Goal: Information Seeking & Learning: Find specific fact

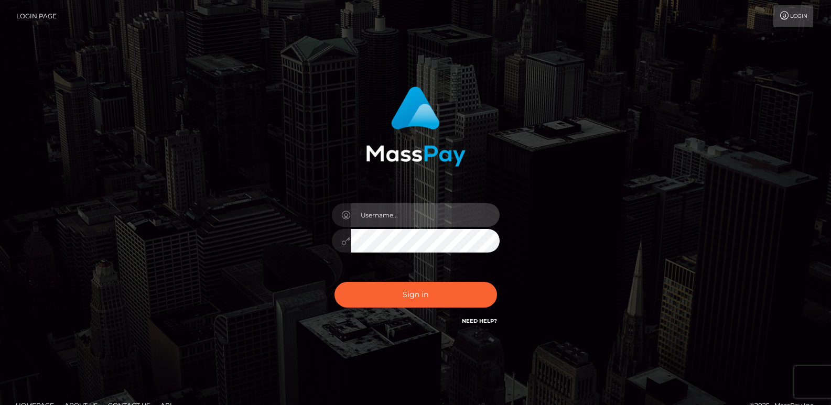
type input "ts2.es"
click at [584, 142] on div "ts2.es Sign in" at bounding box center [416, 212] width 598 height 267
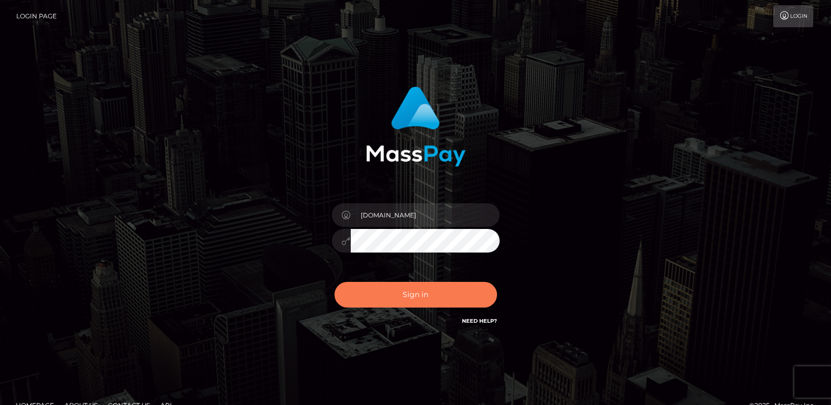
click at [386, 304] on button "Sign in" at bounding box center [416, 295] width 163 height 26
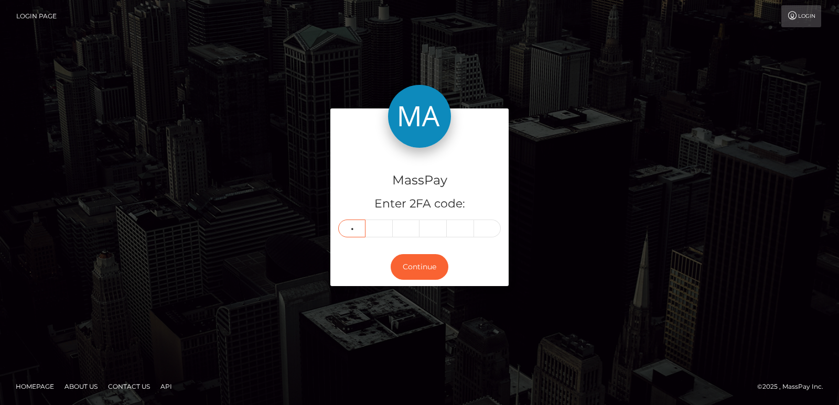
type input "9"
type input "1"
type input "5"
type input "2"
type input "1"
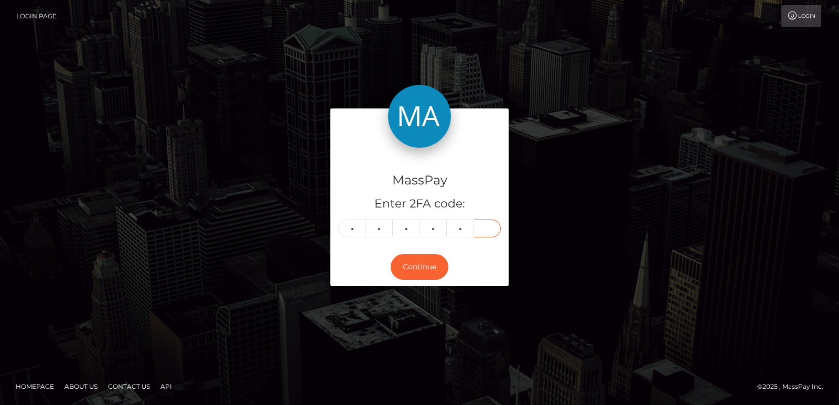
type input "6"
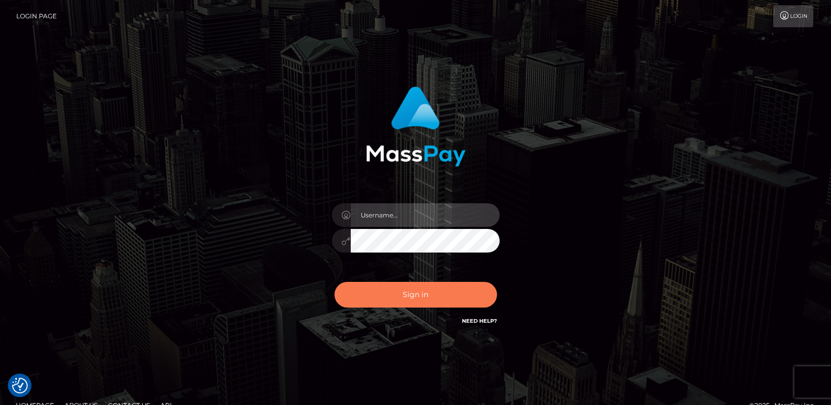
type input "ts2.es"
click at [391, 299] on button "Sign in" at bounding box center [416, 295] width 163 height 26
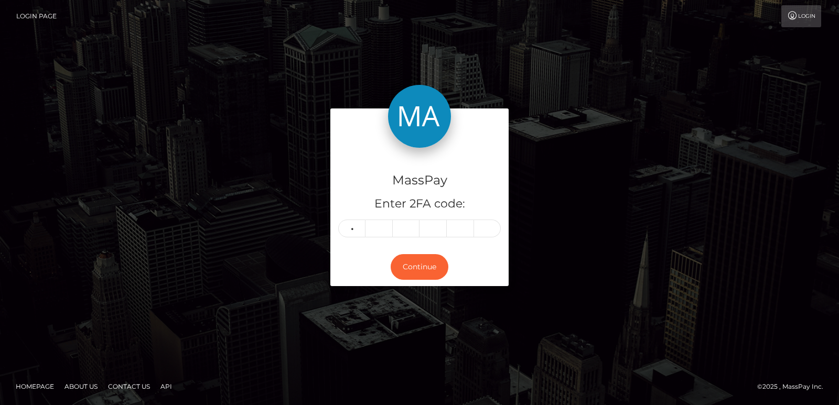
type input "7"
type input "0"
type input "9"
type input "2"
type input "1"
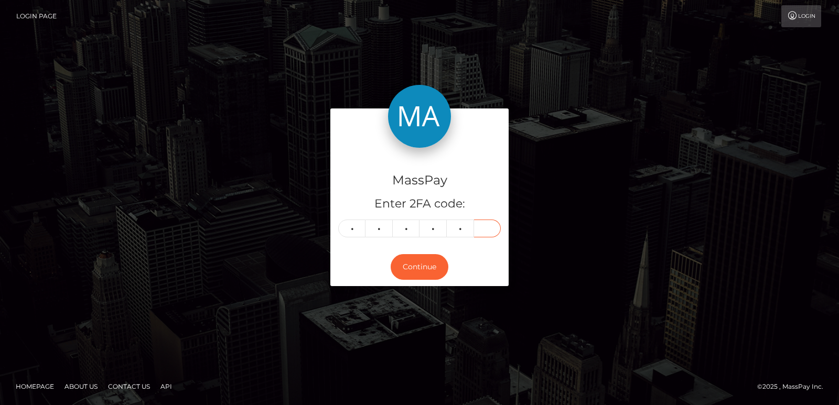
type input "6"
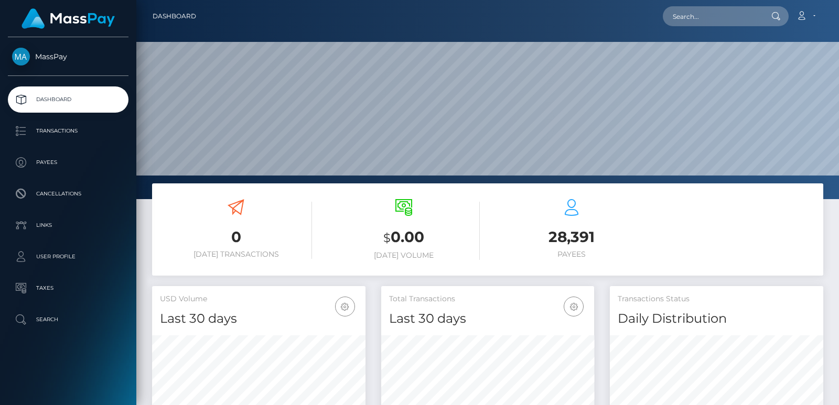
scroll to position [186, 213]
click at [726, 11] on input "text" at bounding box center [712, 16] width 99 height 20
paste input "[EMAIL_ADDRESS][DOMAIN_NAME]"
type input "[EMAIL_ADDRESS][DOMAIN_NAME]"
click at [704, 16] on input "[EMAIL_ADDRESS][DOMAIN_NAME]" at bounding box center [712, 16] width 99 height 20
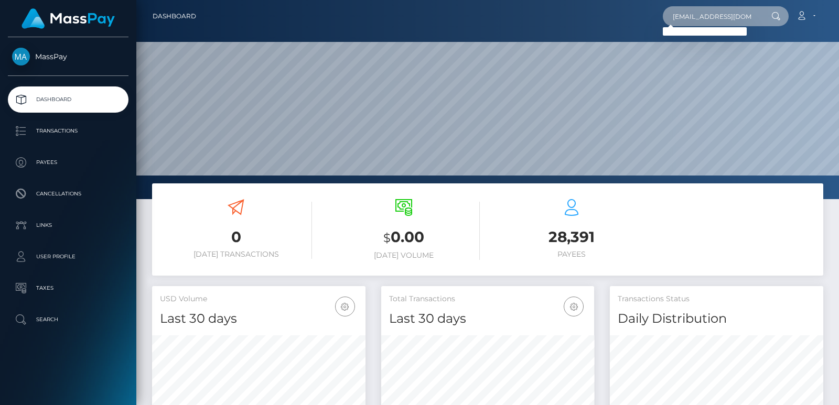
click at [704, 16] on input "[EMAIL_ADDRESS][DOMAIN_NAME]" at bounding box center [712, 16] width 99 height 20
paste input "[EMAIL_ADDRESS][DOMAIN_NAME]"
type input "[EMAIL_ADDRESS][DOMAIN_NAME]"
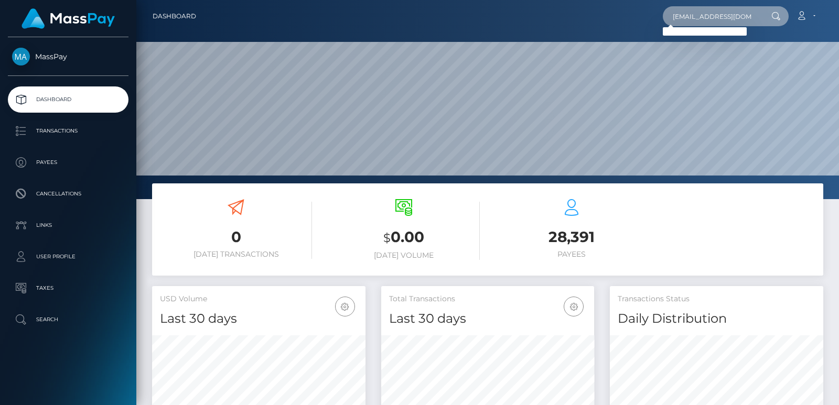
click at [683, 15] on input "[EMAIL_ADDRESS][DOMAIN_NAME]" at bounding box center [712, 16] width 99 height 20
paste input "[EMAIL_ADDRESS][DOMAIN_NAME]"
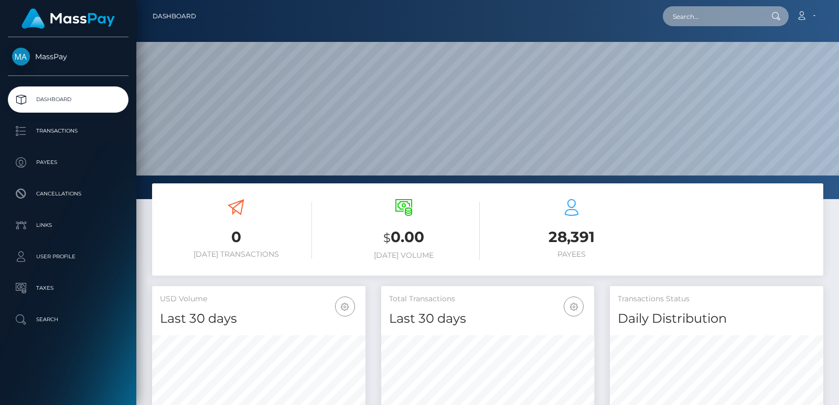
type input "[EMAIL_ADDRESS][DOMAIN_NAME]"
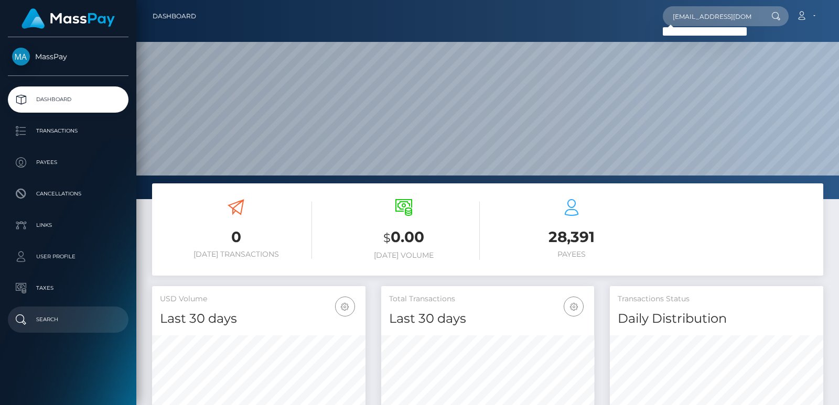
click at [78, 309] on link "Search" at bounding box center [68, 320] width 121 height 26
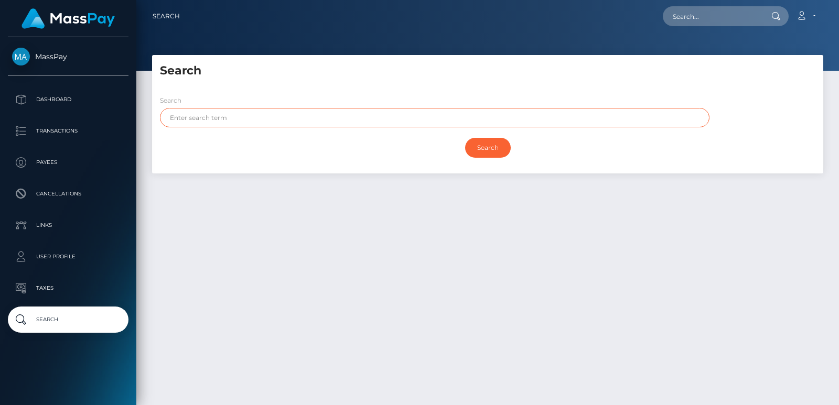
click at [184, 122] on input "text" at bounding box center [435, 117] width 550 height 19
paste input "Roxy"
type input "Roxy"
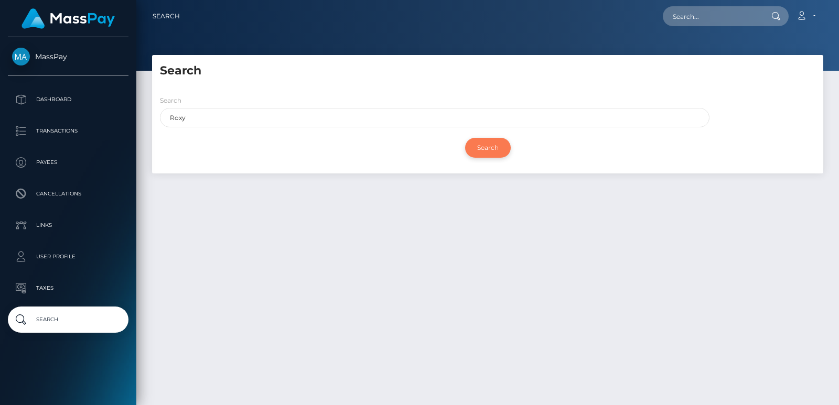
click at [485, 146] on input "Search" at bounding box center [488, 148] width 46 height 20
click at [686, 14] on input "text" at bounding box center [712, 16] width 99 height 20
paste input "[EMAIL_ADDRESS][DOMAIN_NAME]"
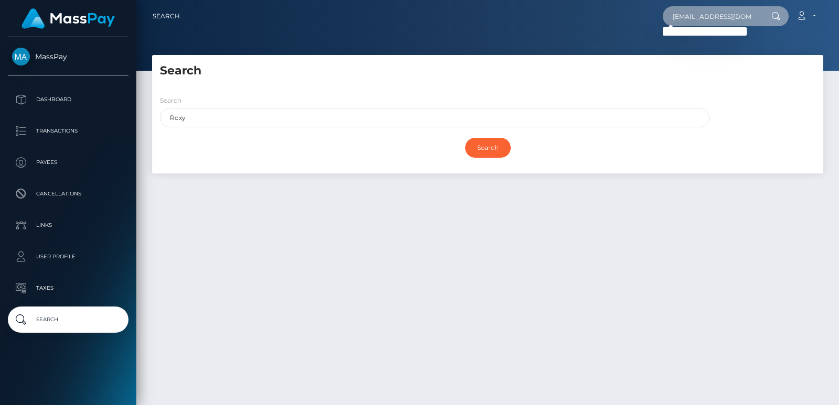
type input "[EMAIL_ADDRESS][DOMAIN_NAME]"
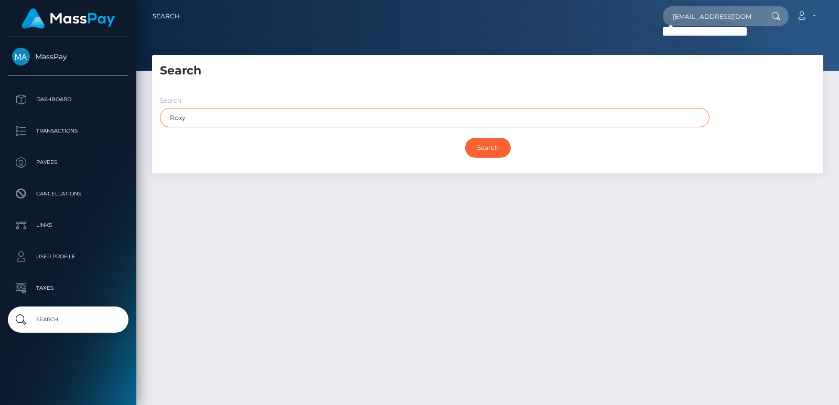
click at [175, 118] on input "Roxy" at bounding box center [435, 117] width 550 height 19
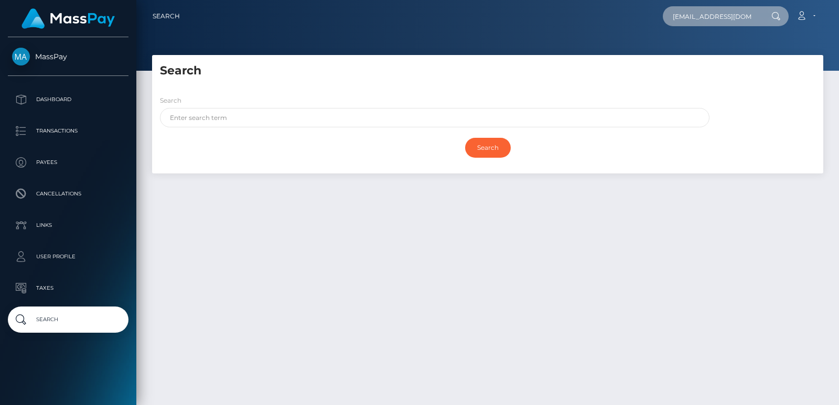
click at [706, 9] on input "yuji.aoook@gmail.com" at bounding box center [712, 16] width 99 height 20
paste input "[DEMOGRAPHIC_DATA][DOMAIN_NAME]"
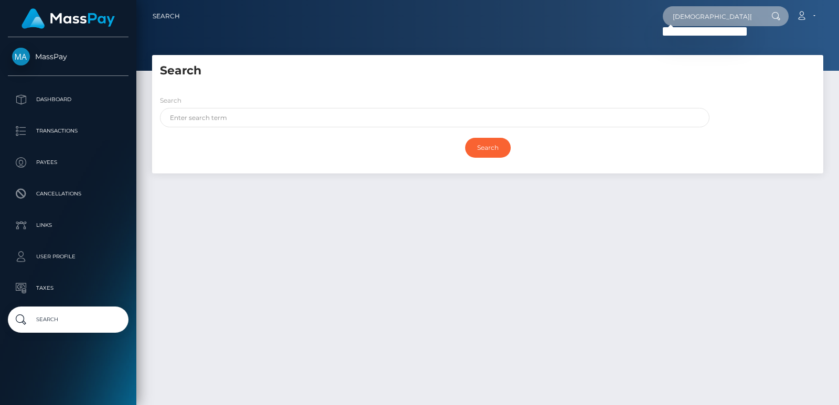
type input "[DEMOGRAPHIC_DATA][DOMAIN_NAME]"
click at [705, 20] on input "[DEMOGRAPHIC_DATA][DOMAIN_NAME]" at bounding box center [712, 16] width 99 height 20
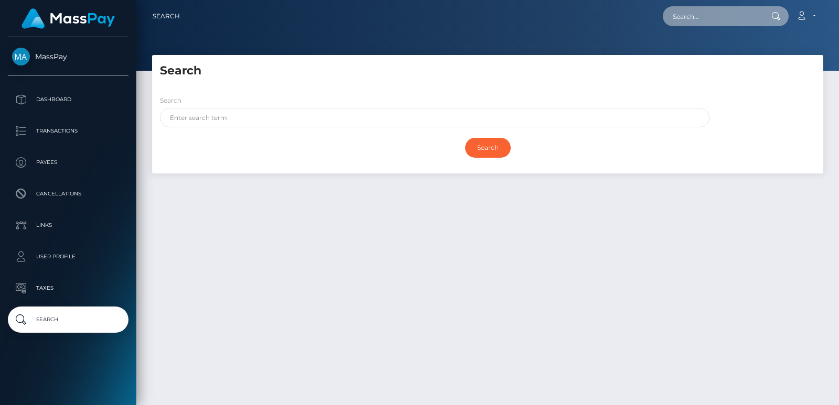
paste input "[DEMOGRAPHIC_DATA][DOMAIN_NAME]"
type input "[DEMOGRAPHIC_DATA][DOMAIN_NAME]"
click at [697, 13] on input "text" at bounding box center [712, 16] width 99 height 20
paste input "[DEMOGRAPHIC_DATA][DOMAIN_NAME]"
type input "[DEMOGRAPHIC_DATA][DOMAIN_NAME]"
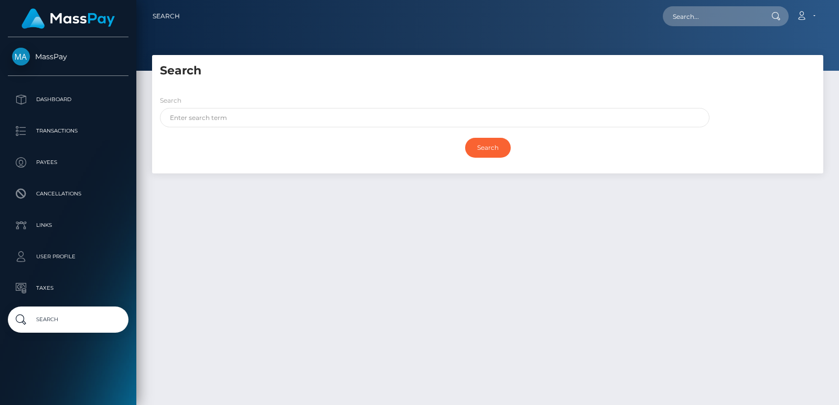
click at [211, 134] on div "Search" at bounding box center [488, 148] width 656 height 30
click at [194, 122] on input "text" at bounding box center [435, 117] width 550 height 19
paste input "[DEMOGRAPHIC_DATA][DOMAIN_NAME]"
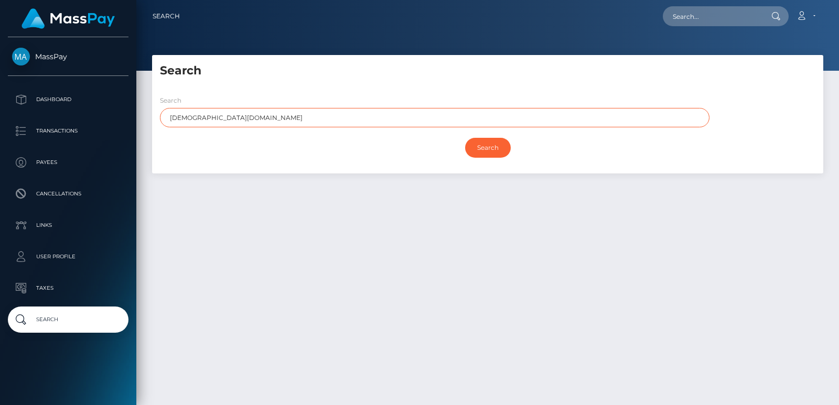
type input "[DEMOGRAPHIC_DATA][DOMAIN_NAME]"
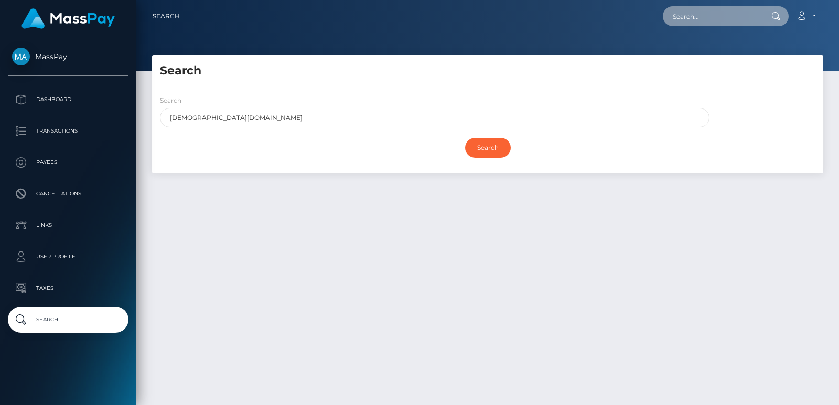
click at [701, 13] on input "text" at bounding box center [712, 16] width 99 height 20
paste input "[DEMOGRAPHIC_DATA][DOMAIN_NAME]"
type input "[DEMOGRAPHIC_DATA][DOMAIN_NAME]"
click at [717, 20] on input "[DEMOGRAPHIC_DATA][DOMAIN_NAME]" at bounding box center [712, 16] width 99 height 20
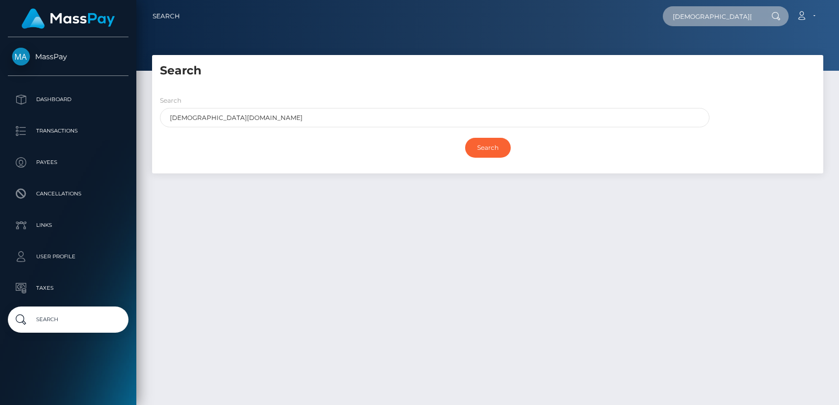
click at [717, 20] on input "[DEMOGRAPHIC_DATA][DOMAIN_NAME]" at bounding box center [712, 16] width 99 height 20
paste input "[EMAIL_ADDRESS][PERSON_NAME][DOMAIN_NAME]"
type input "[EMAIL_ADDRESS][PERSON_NAME][DOMAIN_NAME]"
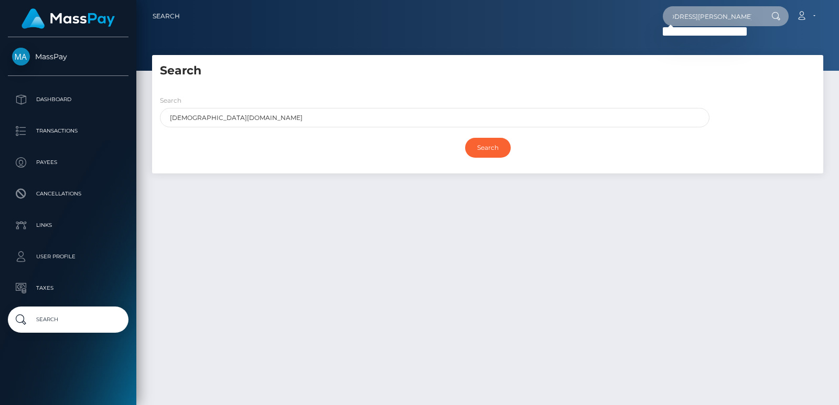
scroll to position [0, 0]
click at [689, 23] on input "[EMAIL_ADDRESS][PERSON_NAME][DOMAIN_NAME]" at bounding box center [712, 16] width 99 height 20
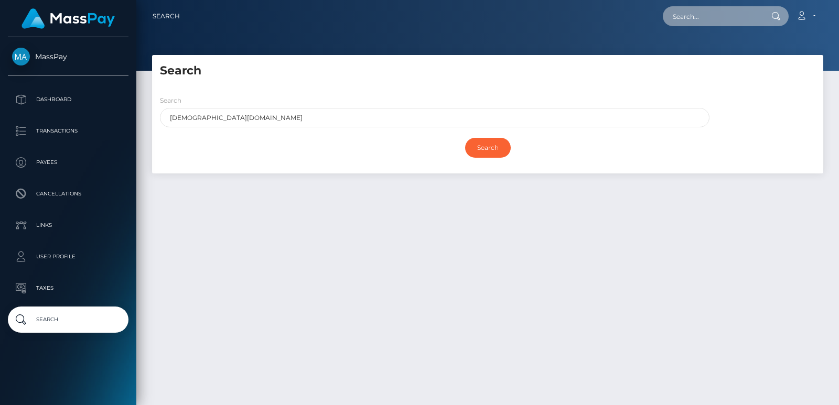
paste input "[EMAIL_ADDRESS][DOMAIN_NAME]"
type input "[EMAIL_ADDRESS][DOMAIN_NAME]"
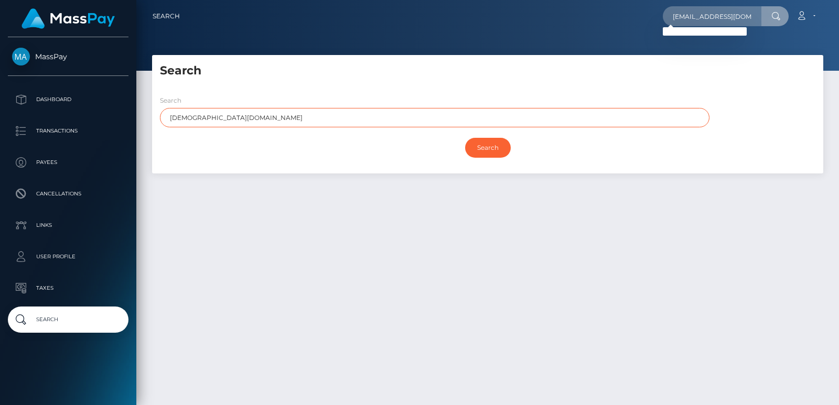
click at [193, 115] on input "greekgirl6@web.de" at bounding box center [435, 117] width 550 height 19
paste input "Jamaica"
type input "Jamaica"
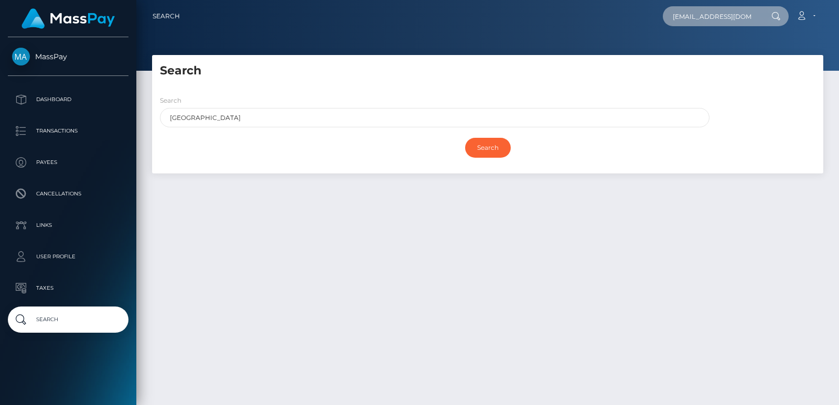
click at [710, 13] on input "jfollgard@gmail.com" at bounding box center [712, 16] width 99 height 20
click at [507, 148] on input "Search" at bounding box center [488, 148] width 46 height 20
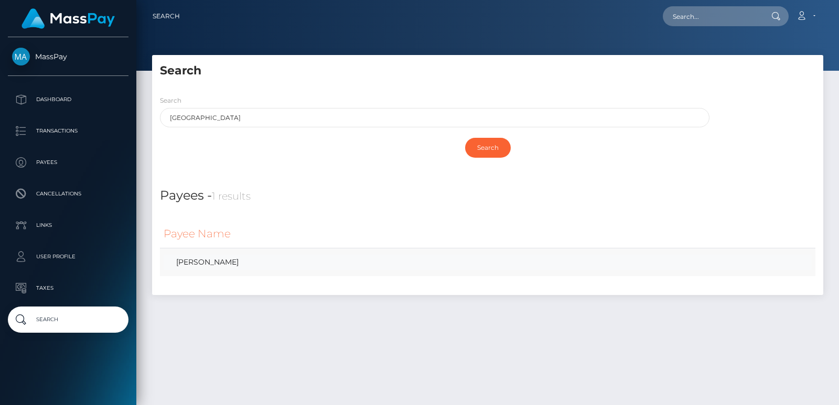
click at [209, 262] on link "MANUE PALAGUACHI" at bounding box center [488, 262] width 648 height 15
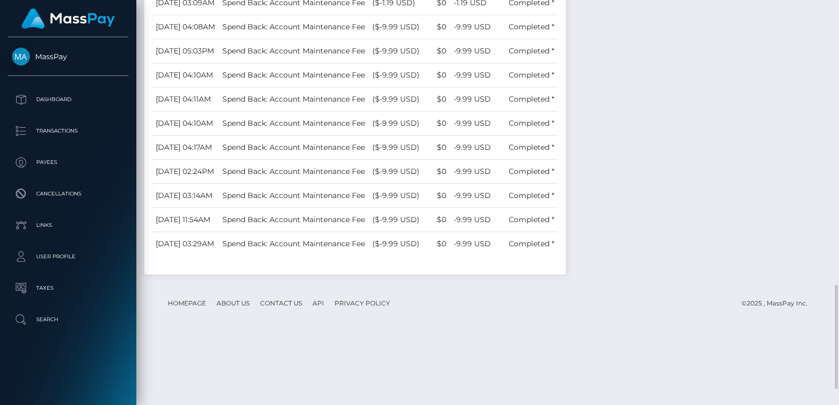
scroll to position [1172, 0]
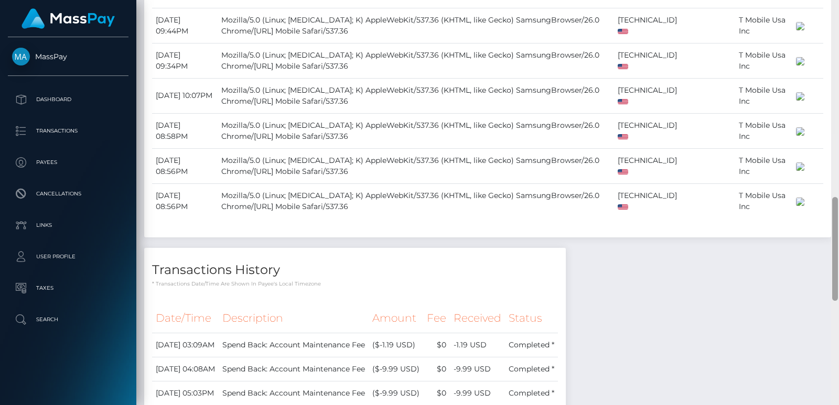
click at [831, 16] on div at bounding box center [835, 202] width 8 height 405
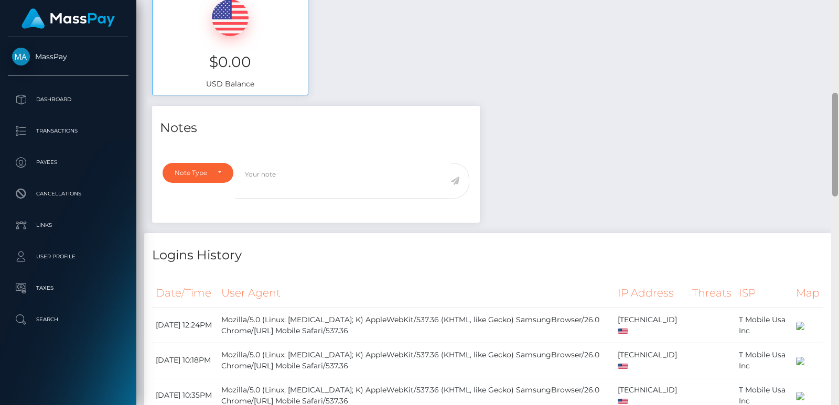
click at [831, 16] on div "Customer Profile Loading... Loading..." at bounding box center [487, 202] width 703 height 405
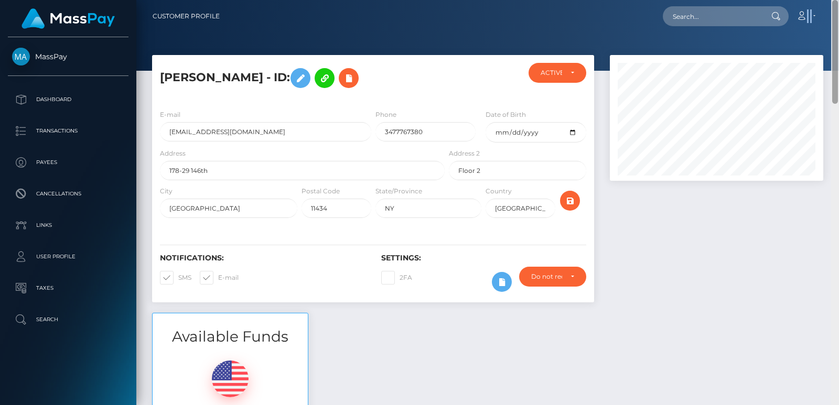
click at [831, 16] on nav "Customer Profile Loading... Loading... Account" at bounding box center [487, 16] width 703 height 33
click at [748, 21] on input "text" at bounding box center [712, 16] width 99 height 20
paste input "jfollgard@gmail.com"
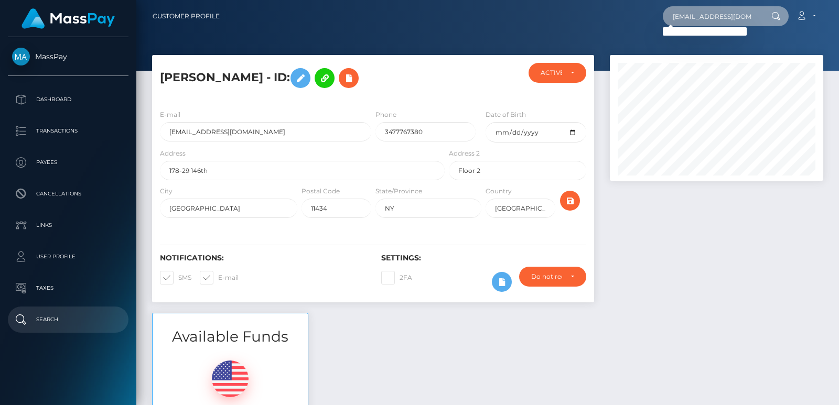
type input "jfollgard@gmail.com"
click at [57, 320] on p "Search" at bounding box center [68, 320] width 112 height 16
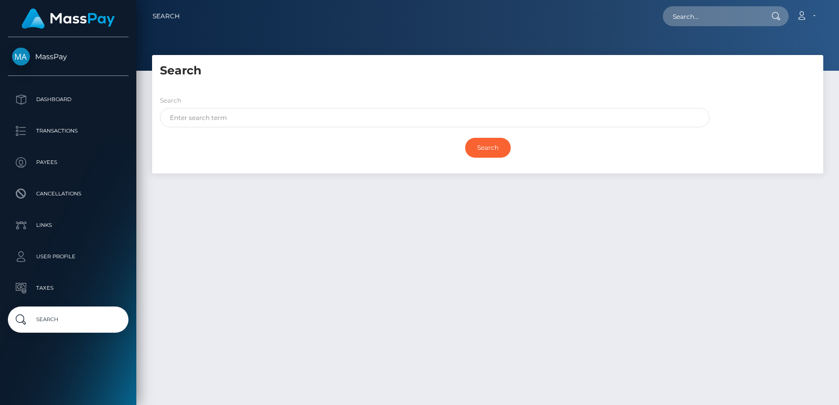
click at [156, 127] on div "Search" at bounding box center [432, 114] width 560 height 38
click at [194, 108] on input "text" at bounding box center [435, 117] width 550 height 19
paste input "jfollgard@gmail.com"
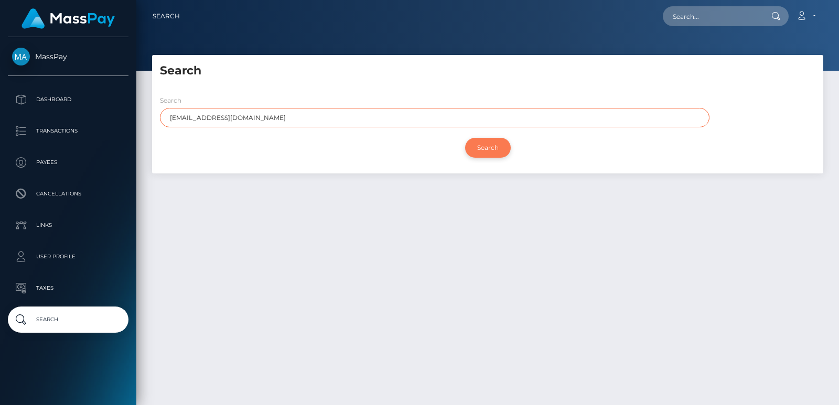
type input "jfollgard@gmail.com"
click at [498, 149] on input "Search" at bounding box center [488, 148] width 46 height 20
click at [492, 148] on input "Search" at bounding box center [488, 148] width 46 height 20
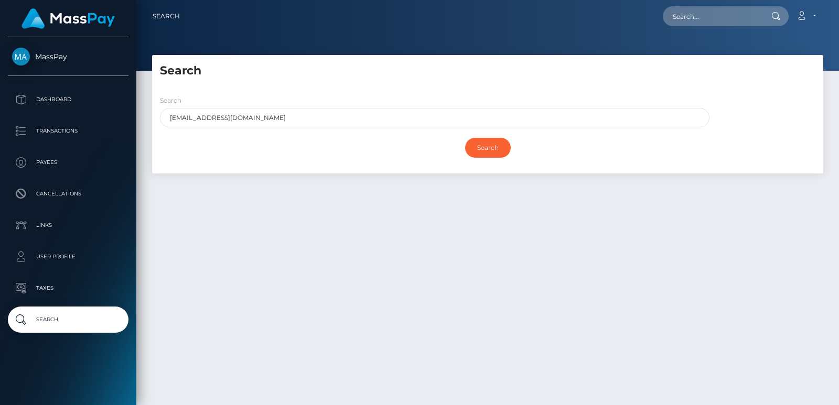
click at [650, 12] on div "Loading... Loading... Account Edit Profile Logout" at bounding box center [505, 16] width 635 height 22
click at [674, 12] on input "text" at bounding box center [712, 16] width 99 height 20
paste input "Jolene"
type input "Jolene"
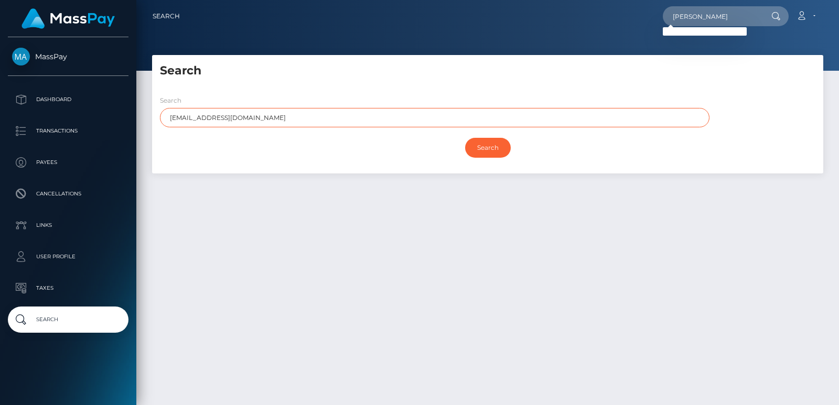
drag, startPoint x: 232, startPoint y: 124, endPoint x: 220, endPoint y: 114, distance: 15.2
click at [220, 114] on input "jfollgard@gmail.com" at bounding box center [435, 117] width 550 height 19
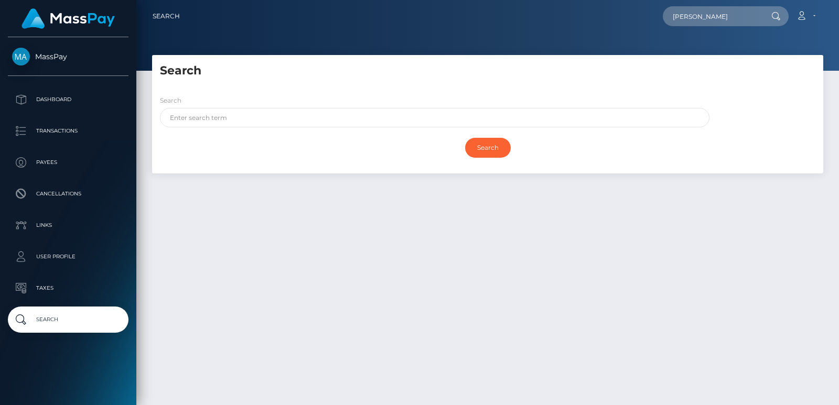
drag, startPoint x: 682, startPoint y: 4, endPoint x: 683, endPoint y: 15, distance: 10.5
click at [683, 15] on nav "Search Jolene Loading... Loading..." at bounding box center [487, 16] width 703 height 33
click at [683, 15] on input "Jolene" at bounding box center [712, 16] width 99 height 20
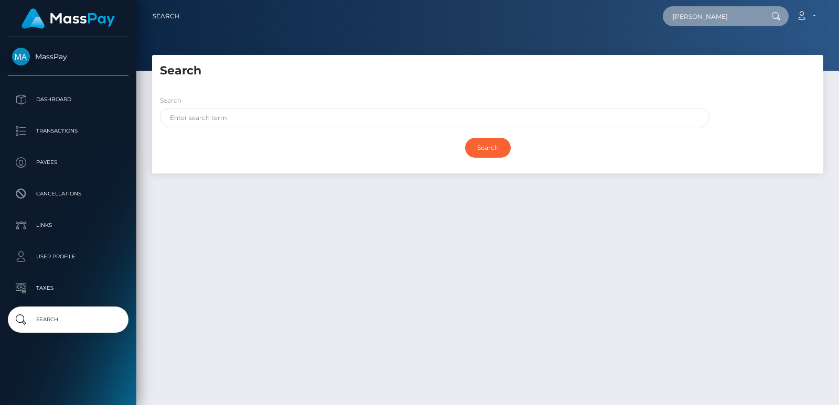
click at [683, 15] on input "Jolene" at bounding box center [712, 16] width 99 height 20
paste input "Jolene"
type input "Jolene"
click at [678, 16] on input "Jolene" at bounding box center [712, 16] width 99 height 20
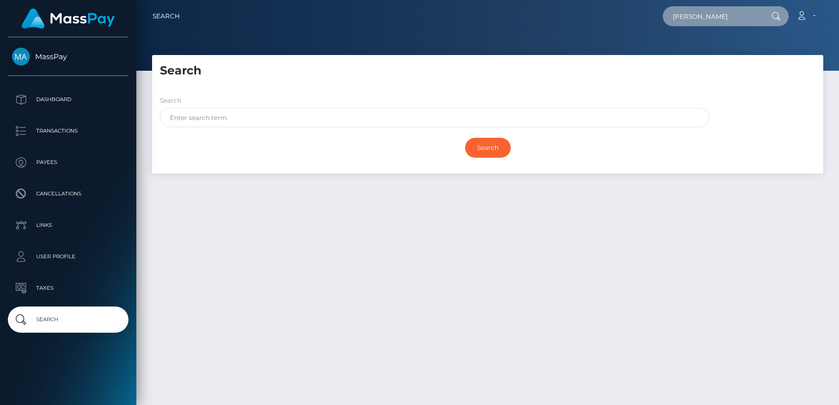
click at [678, 16] on input "Jolene" at bounding box center [712, 16] width 99 height 20
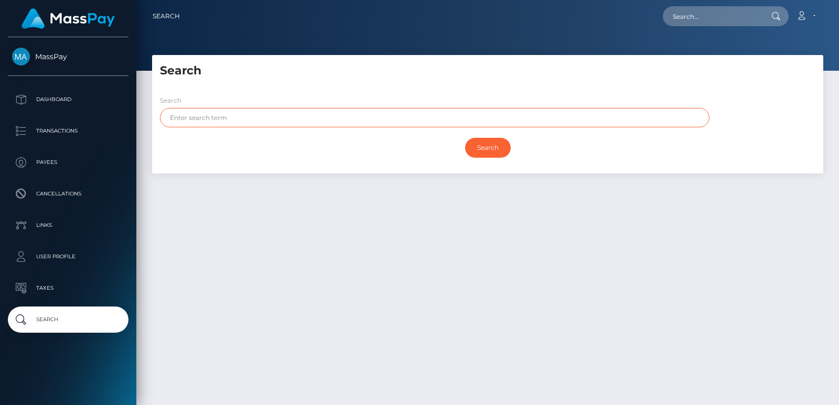
click at [192, 118] on input "text" at bounding box center [435, 117] width 550 height 19
paste input "Jolene"
type input "Jolene"
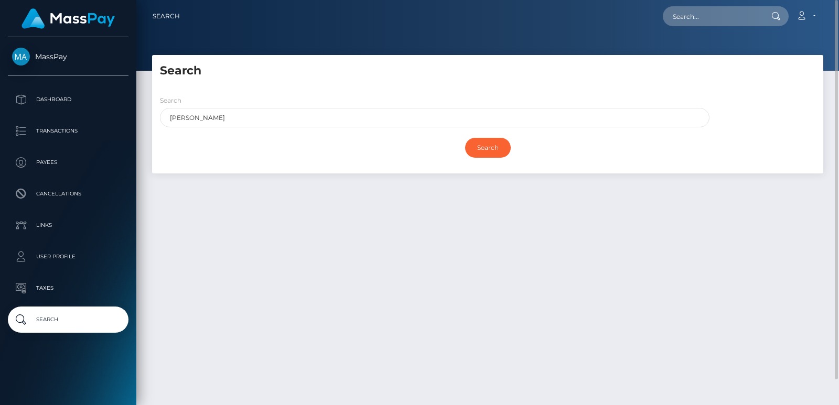
click at [362, 57] on div "Search" at bounding box center [487, 67] width 671 height 24
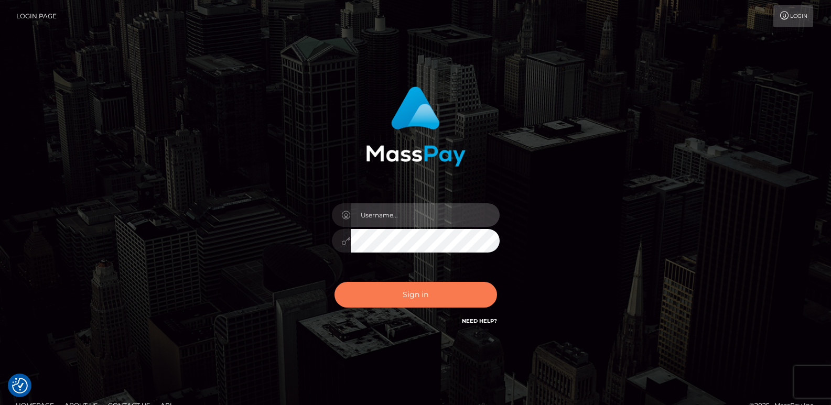
type input "[DOMAIN_NAME]"
click at [402, 301] on button "Sign in" at bounding box center [416, 295] width 163 height 26
type input "[DOMAIN_NAME]"
click at [410, 298] on button "Sign in" at bounding box center [416, 295] width 163 height 26
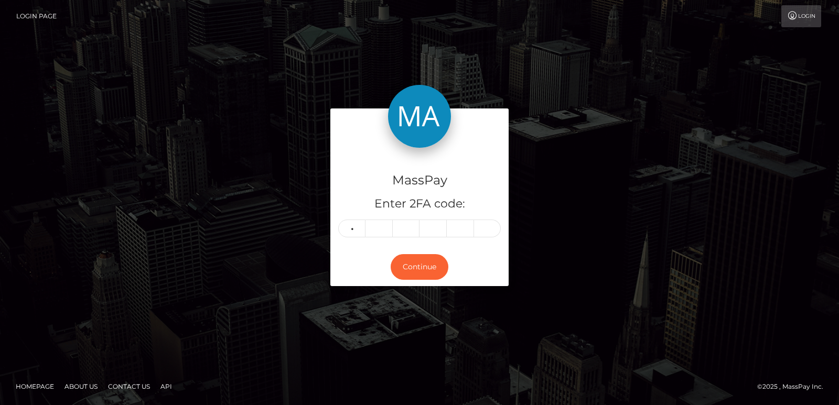
type input "4"
type input "9"
type input "0"
type input "7"
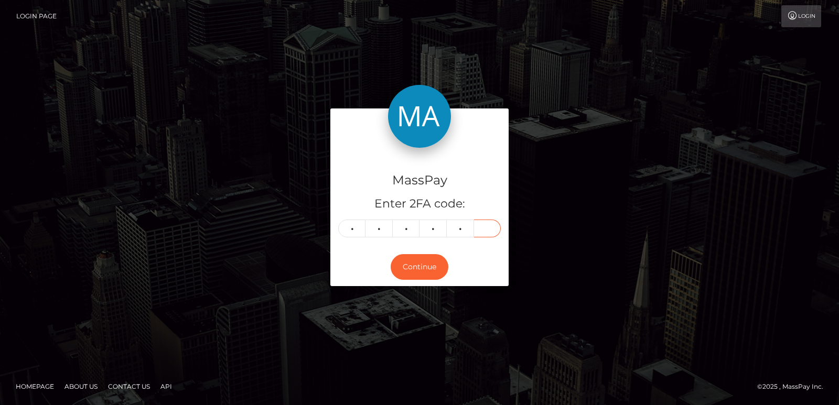
type input "9"
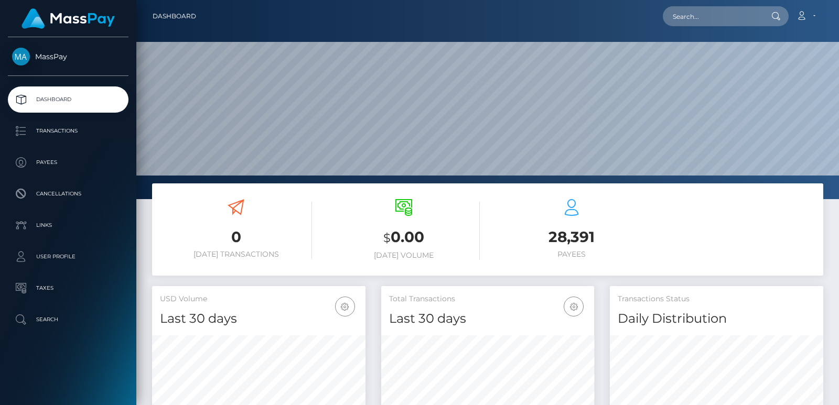
scroll to position [186, 213]
click at [691, 15] on input "text" at bounding box center [712, 16] width 99 height 20
paste input "ostd52vn0pqd"
type input "ostd52vn0pqd"
click at [704, 10] on input "ostd52vn0pqd" at bounding box center [712, 16] width 99 height 20
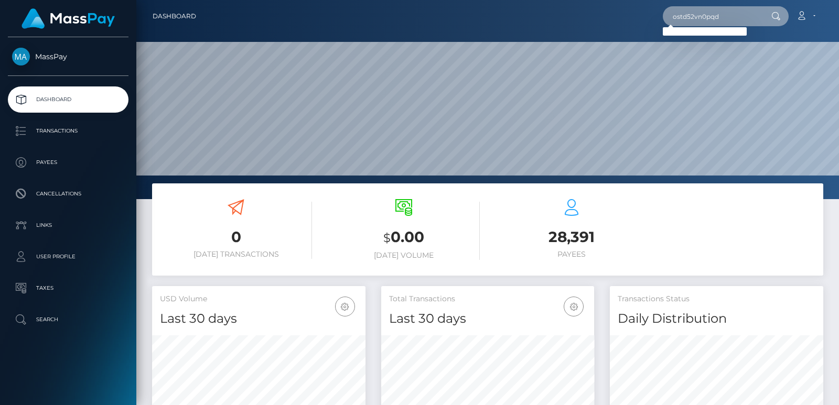
click at [704, 10] on input "ostd52vn0pqd" at bounding box center [712, 16] width 99 height 20
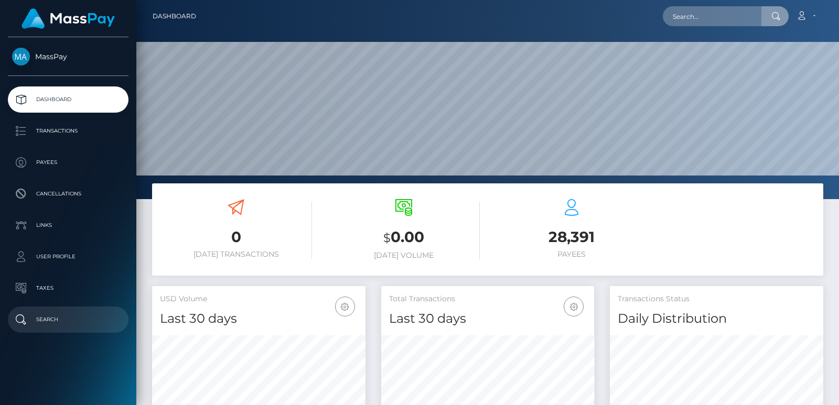
click at [68, 321] on p "Search" at bounding box center [68, 320] width 112 height 16
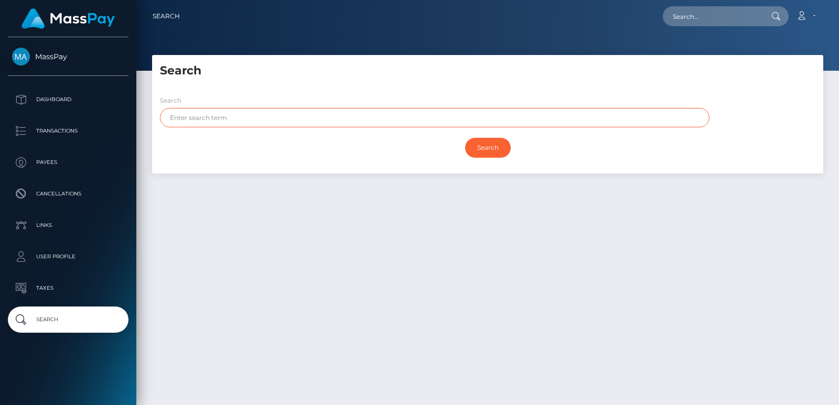
click at [197, 113] on input "text" at bounding box center [435, 117] width 550 height 19
paste input "[PERSON_NAME]"
type input "[PERSON_NAME]"
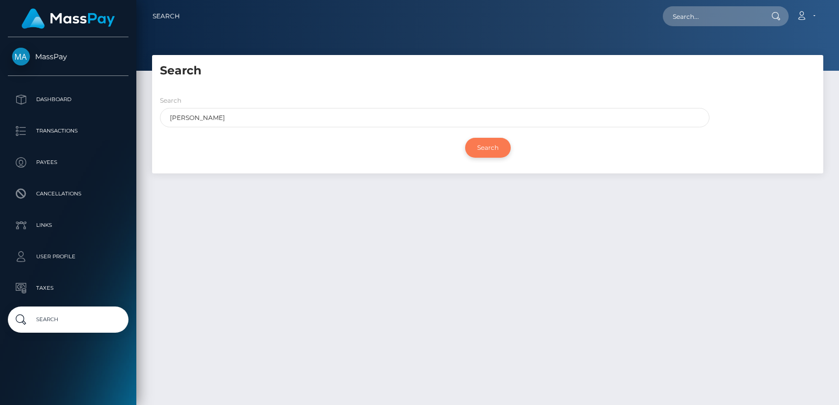
click at [486, 145] on input "Search" at bounding box center [488, 148] width 46 height 20
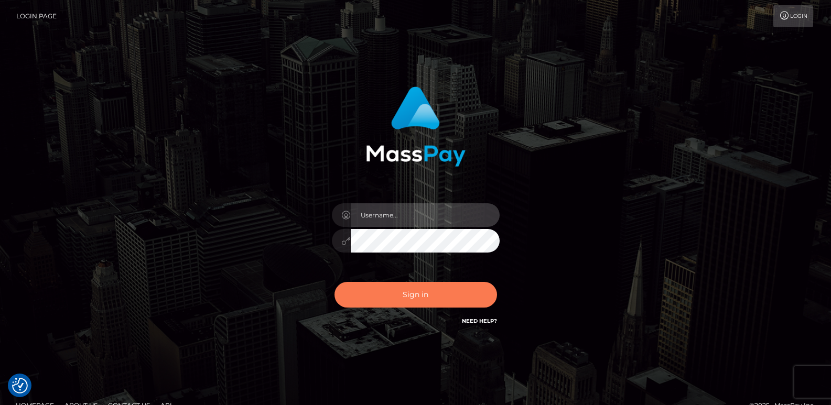
type input "ts2.es"
click at [384, 285] on button "Sign in" at bounding box center [416, 295] width 163 height 26
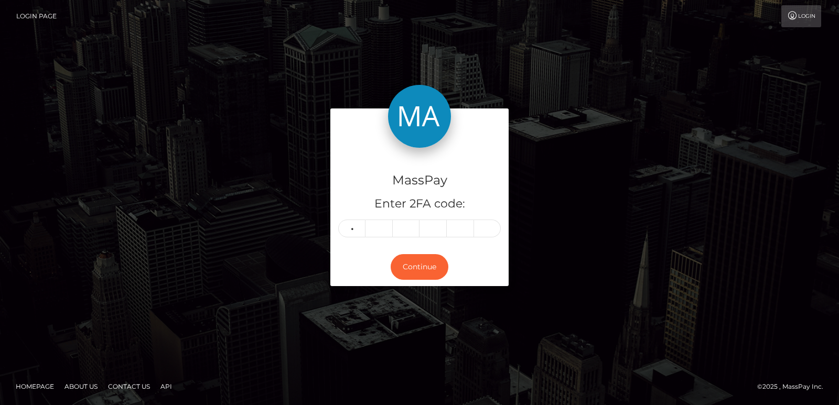
type input "7"
type input "4"
type input "5"
type input "0"
type input "3"
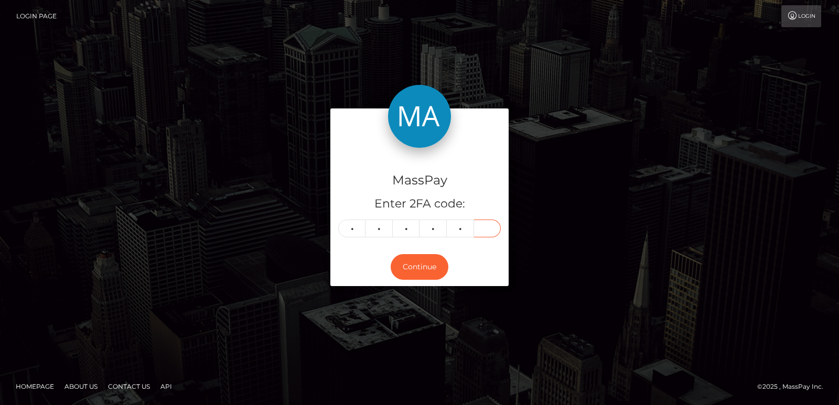
type input "2"
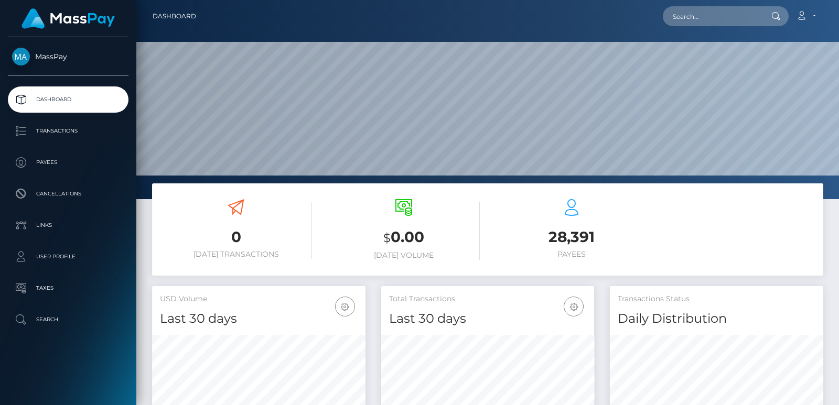
scroll to position [186, 213]
click at [680, 14] on input "text" at bounding box center [712, 16] width 99 height 20
paste input "qtoboliqev@gmail.com"
type input "qtoboliqev@gmail.com"
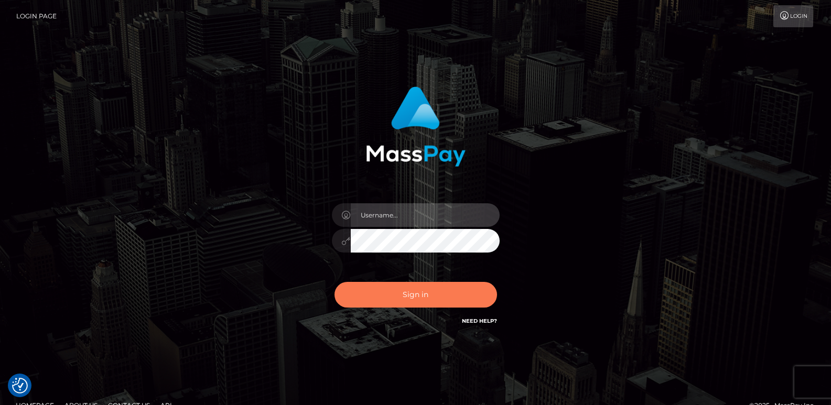
type input "ts2.es"
click at [397, 294] on button "Sign in" at bounding box center [416, 295] width 163 height 26
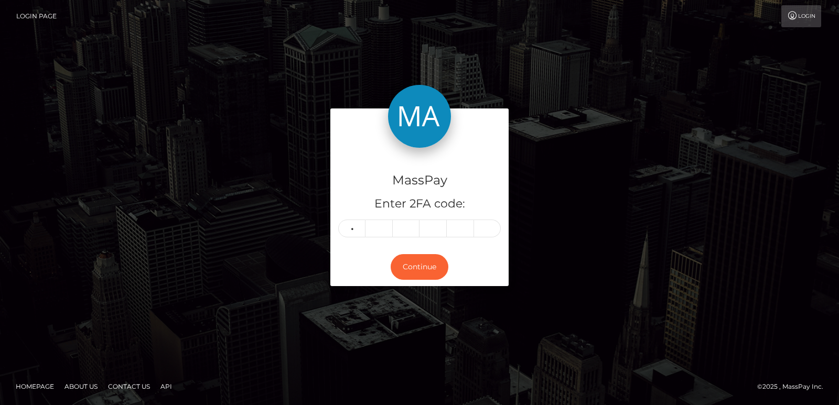
type input "9"
type input "0"
type input "6"
type input "4"
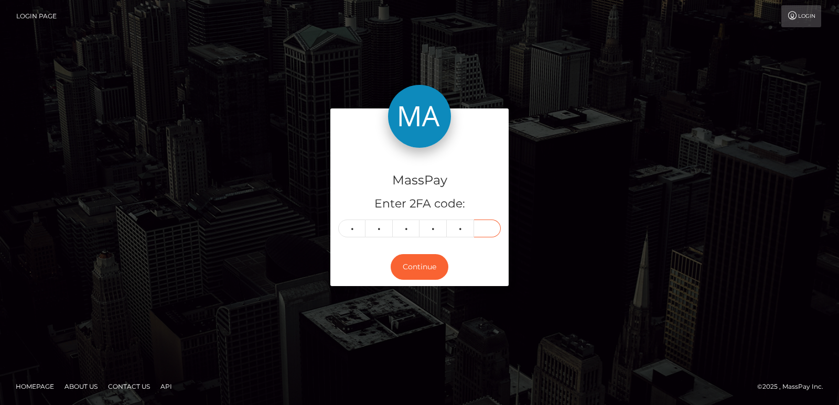
type input "6"
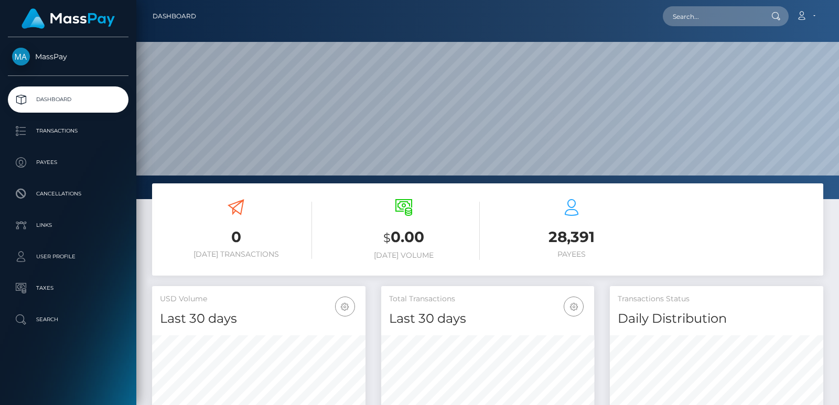
scroll to position [186, 213]
